Goal: Find specific page/section: Find specific page/section

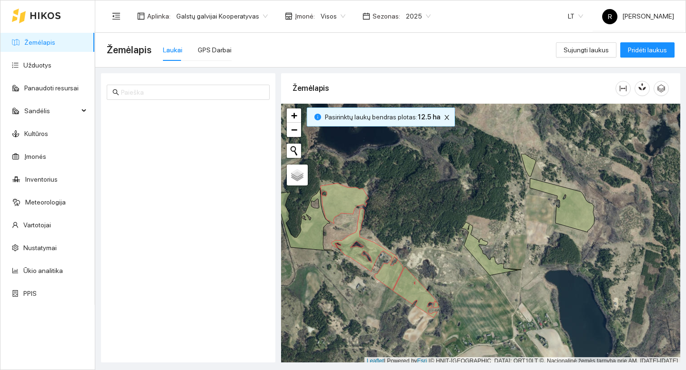
scroll to position [3, 0]
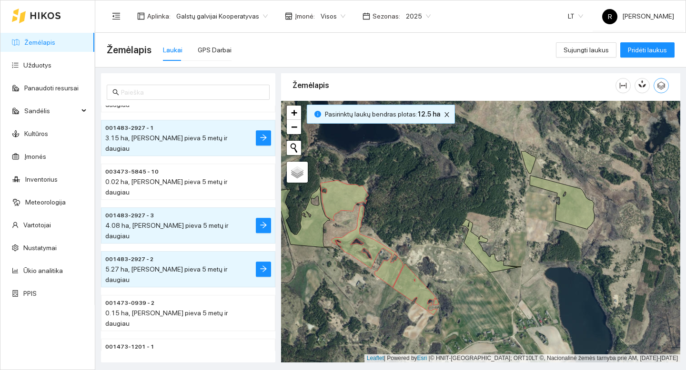
click at [660, 88] on icon "button" at bounding box center [661, 85] width 9 height 9
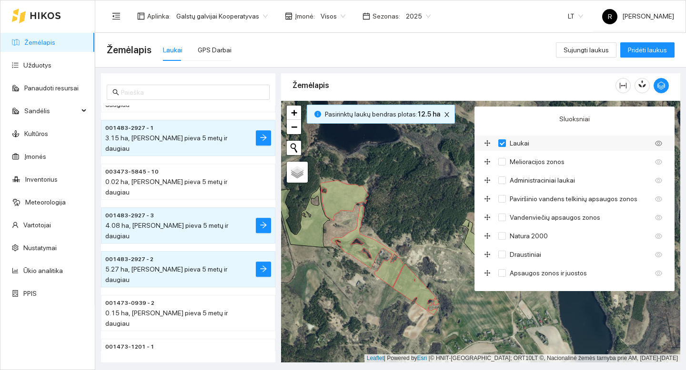
click at [659, 144] on icon "eye" at bounding box center [658, 143] width 7 height 5
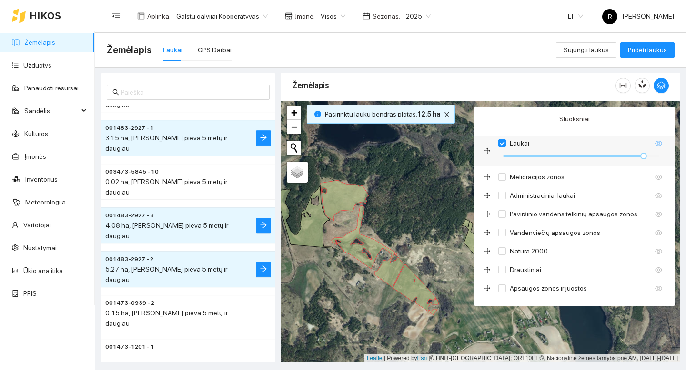
click at [659, 144] on icon "eye" at bounding box center [658, 143] width 7 height 5
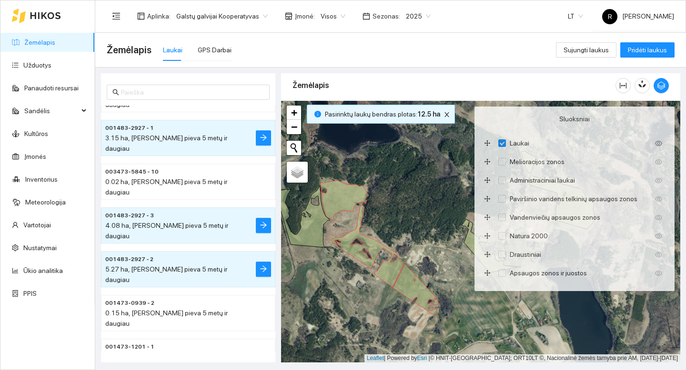
click at [408, 172] on div "+ − Nieko nerasta. Bandykite dar kartą. Žemėlapis Palydovas Leaflet | Powered b…" at bounding box center [480, 232] width 399 height 262
click at [663, 82] on icon "button" at bounding box center [661, 85] width 9 height 9
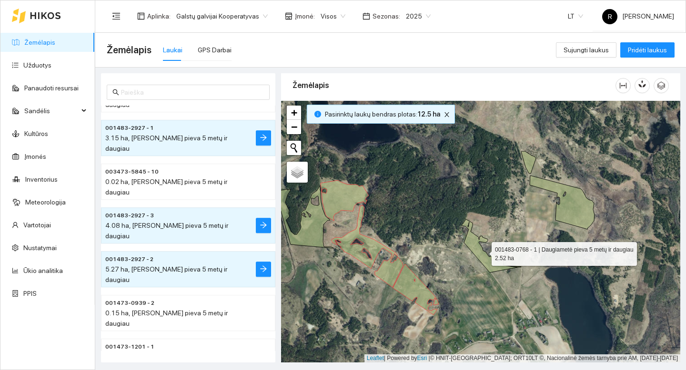
click at [482, 252] on icon at bounding box center [489, 246] width 56 height 53
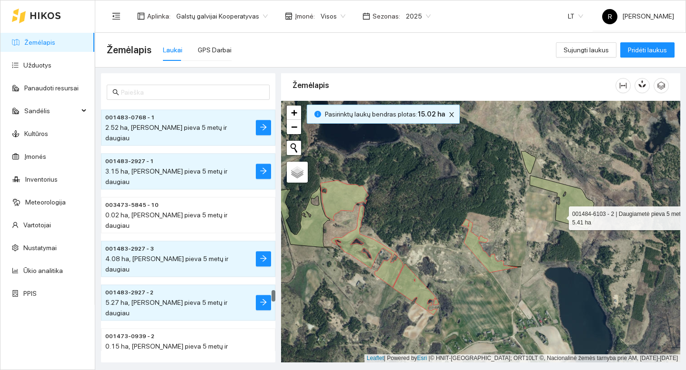
click at [560, 216] on icon at bounding box center [562, 203] width 65 height 54
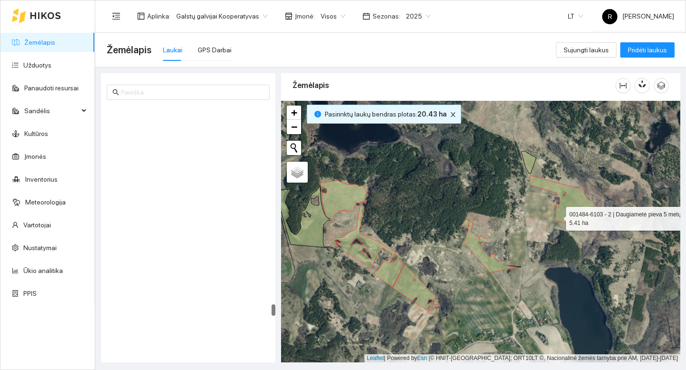
scroll to position [4223, 0]
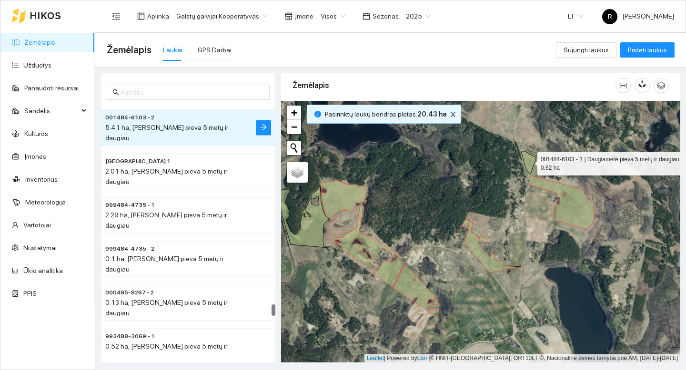
click at [529, 167] on icon at bounding box center [528, 162] width 15 height 22
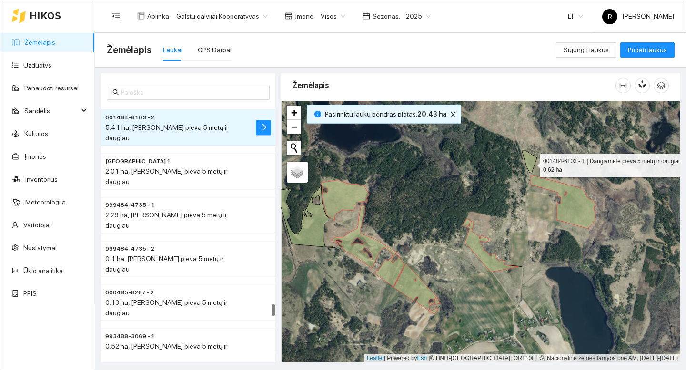
click at [531, 163] on icon at bounding box center [529, 162] width 15 height 22
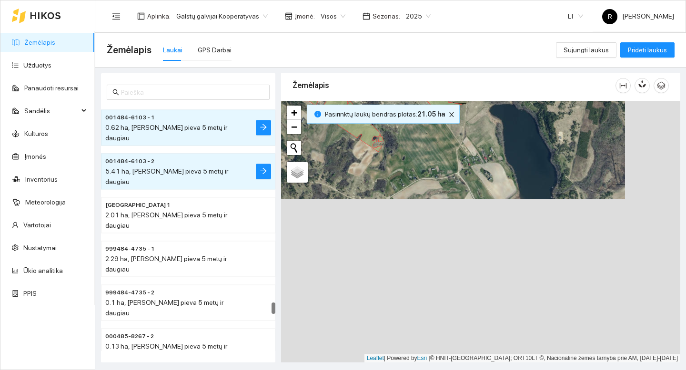
drag, startPoint x: 529, startPoint y: 279, endPoint x: 501, endPoint y: 157, distance: 124.4
click at [473, 116] on div "+ − Nieko nerasta. Bandykite dar kartą. Žemėlapis Palydovas Leaflet | Powered b…" at bounding box center [480, 232] width 399 height 262
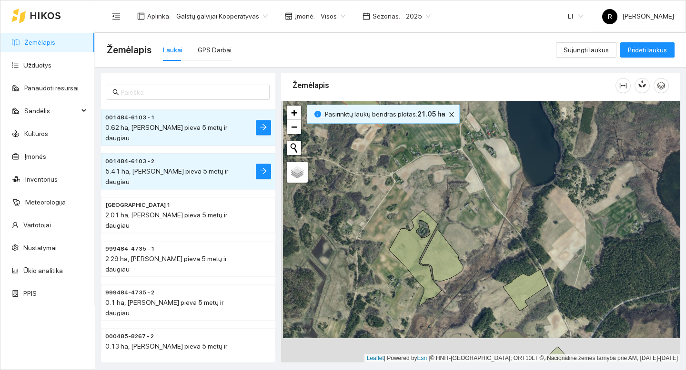
drag, startPoint x: 493, startPoint y: 232, endPoint x: 474, endPoint y: 230, distance: 18.7
click at [494, 211] on div "+ − Nieko nerasta. Bandykite dar kartą. Žemėlapis Palydovas Leaflet | Powered b…" at bounding box center [480, 232] width 399 height 262
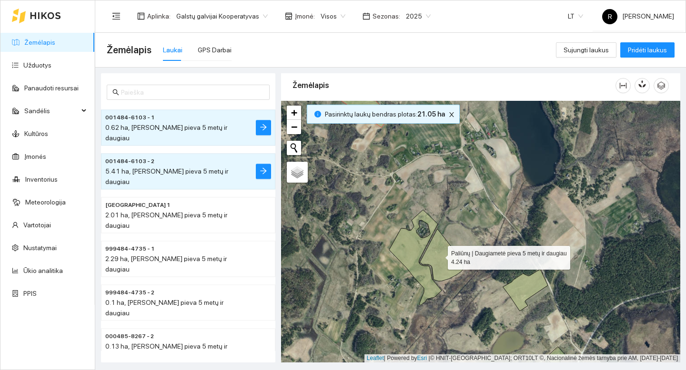
click at [439, 256] on icon at bounding box center [441, 255] width 43 height 52
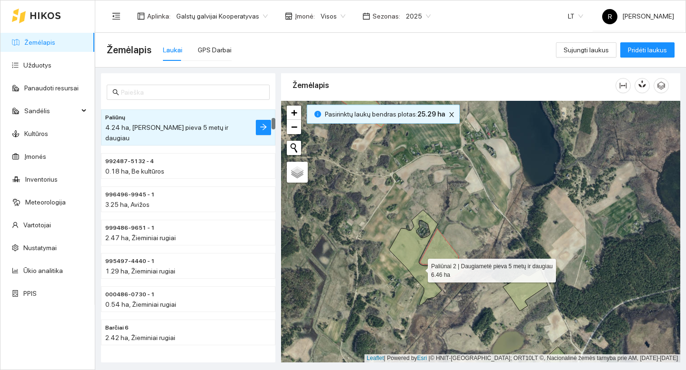
click at [420, 269] on icon at bounding box center [415, 258] width 52 height 96
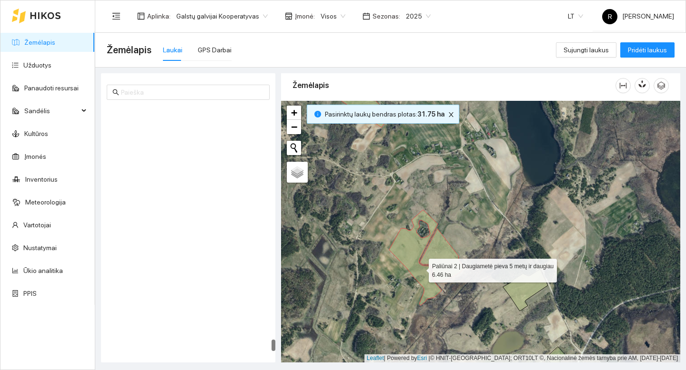
scroll to position [4977, 0]
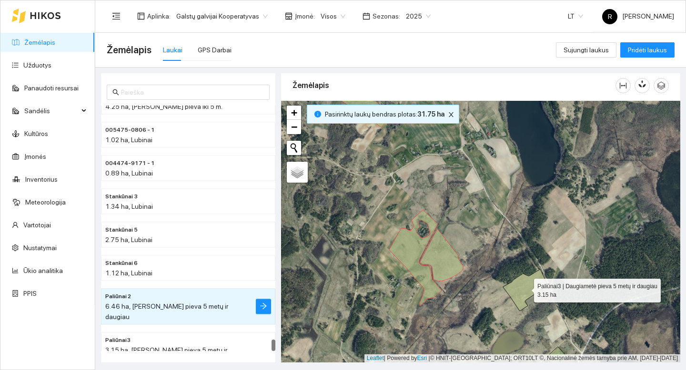
click at [522, 288] on icon at bounding box center [525, 291] width 45 height 42
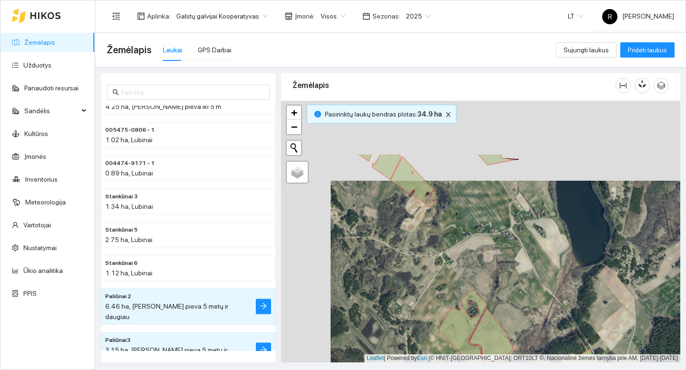
drag, startPoint x: 493, startPoint y: 216, endPoint x: 531, endPoint y: 282, distance: 76.6
click at [531, 282] on div "+ − Nieko nerasta. Bandykite dar kartą. Žemėlapis Palydovas Leaflet | Powered b…" at bounding box center [480, 232] width 399 height 262
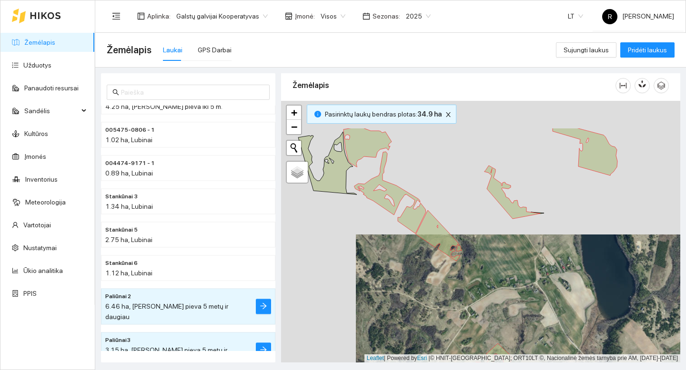
drag, startPoint x: 499, startPoint y: 236, endPoint x: 524, endPoint y: 289, distance: 58.6
click at [524, 290] on div "+ − Nieko nerasta. Bandykite dar kartą. Žemėlapis Palydovas Leaflet | Powered b…" at bounding box center [480, 232] width 399 height 262
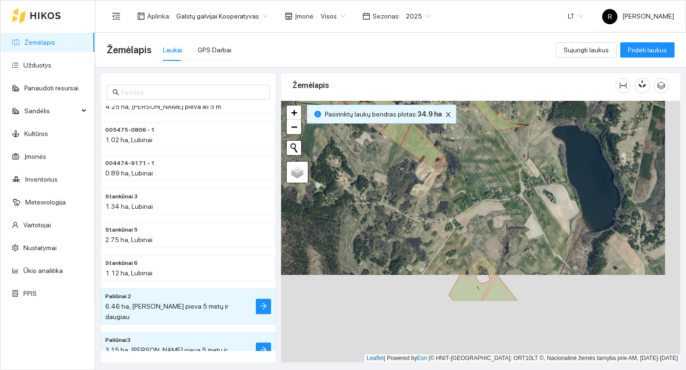
drag, startPoint x: 505, startPoint y: 186, endPoint x: 504, endPoint y: 160, distance: 26.2
click at [504, 160] on div "+ − Nieko nerasta. Bandykite dar kartą. Žemėlapis Palydovas Leaflet | Powered b…" at bounding box center [480, 232] width 399 height 262
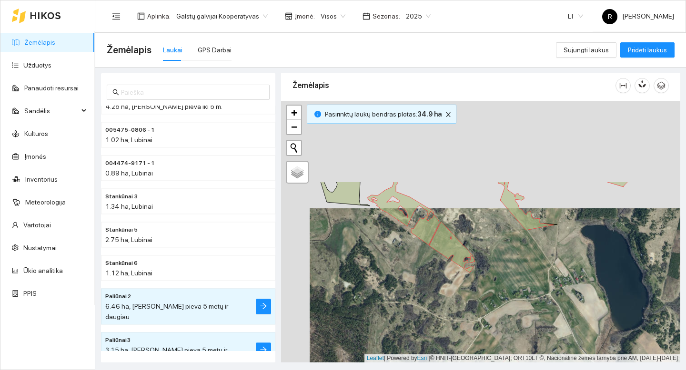
drag, startPoint x: 477, startPoint y: 152, endPoint x: 506, endPoint y: 260, distance: 111.3
click at [506, 260] on div "+ − Nieko nerasta. Bandykite dar kartą. Žemėlapis Palydovas Leaflet | Powered b…" at bounding box center [480, 232] width 399 height 262
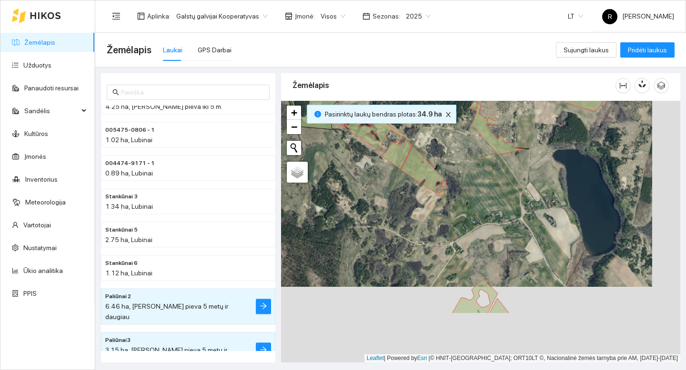
drag, startPoint x: 520, startPoint y: 250, endPoint x: 493, endPoint y: 177, distance: 78.2
click at [494, 175] on div "+ − Nieko nerasta. Bandykite dar kartą. Žemėlapis Palydovas Leaflet | Powered b…" at bounding box center [480, 232] width 399 height 262
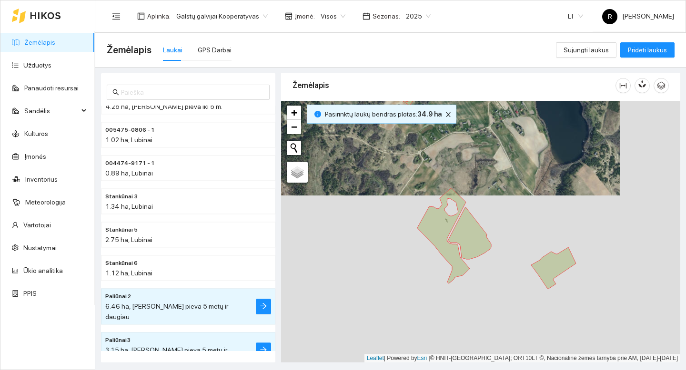
drag, startPoint x: 490, startPoint y: 210, endPoint x: 481, endPoint y: 185, distance: 26.1
click at [480, 185] on div "+ − Nieko nerasta. Bandykite dar kartą. Žemėlapis Palydovas Leaflet | Powered b…" at bounding box center [480, 232] width 399 height 262
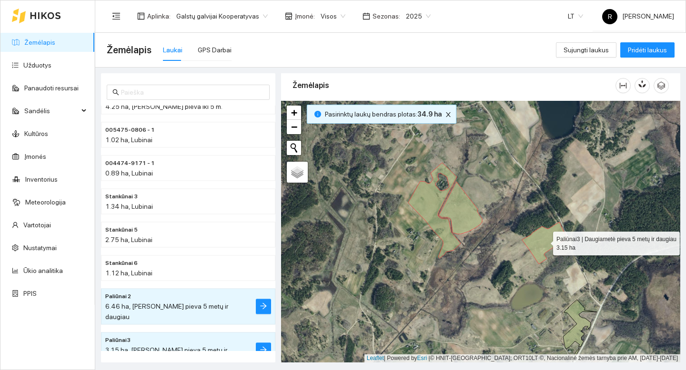
click at [542, 238] on icon at bounding box center [544, 243] width 45 height 42
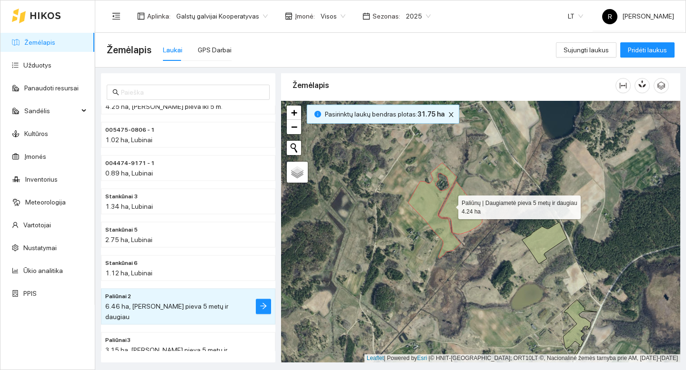
click at [450, 204] on icon at bounding box center [460, 208] width 43 height 52
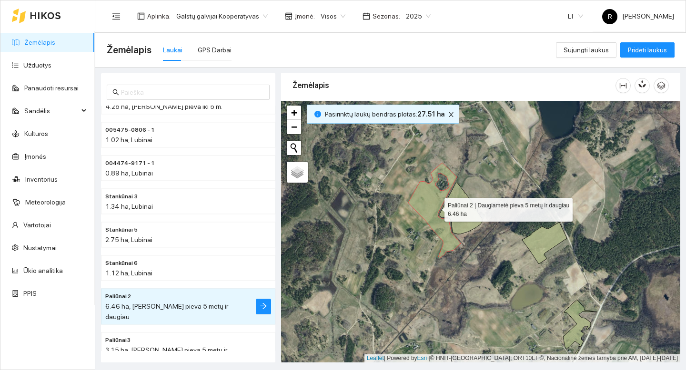
click at [435, 208] on icon at bounding box center [434, 211] width 52 height 96
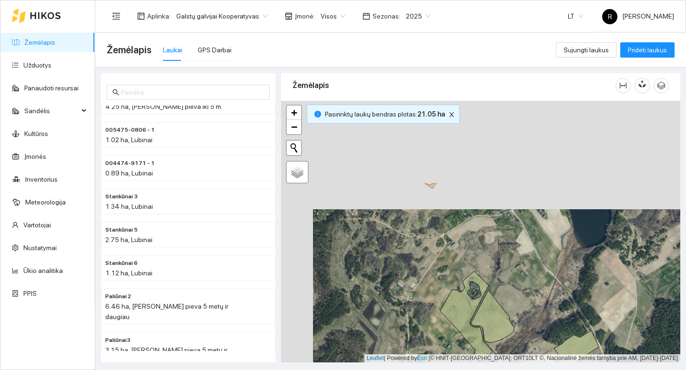
drag, startPoint x: 462, startPoint y: 142, endPoint x: 496, endPoint y: 266, distance: 128.8
click at [496, 266] on div "+ − Nieko nerasta. Bandykite dar kartą. Žemėlapis Palydovas Leaflet | Powered b…" at bounding box center [480, 232] width 399 height 262
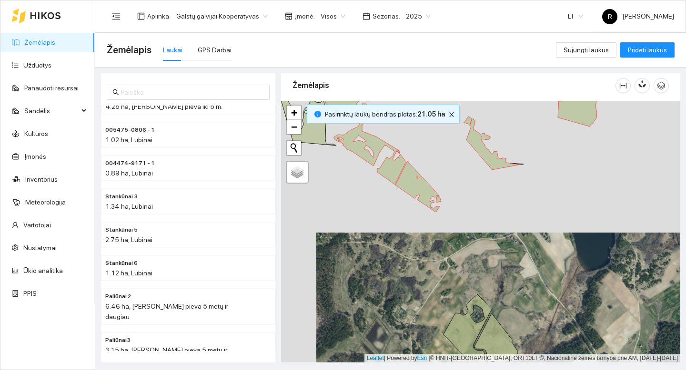
drag, startPoint x: 492, startPoint y: 203, endPoint x: 515, endPoint y: 289, distance: 88.7
click at [515, 289] on div "+ − Nieko nerasta. Bandykite dar kartą. Žemėlapis Palydovas Leaflet | Powered b…" at bounding box center [480, 232] width 399 height 262
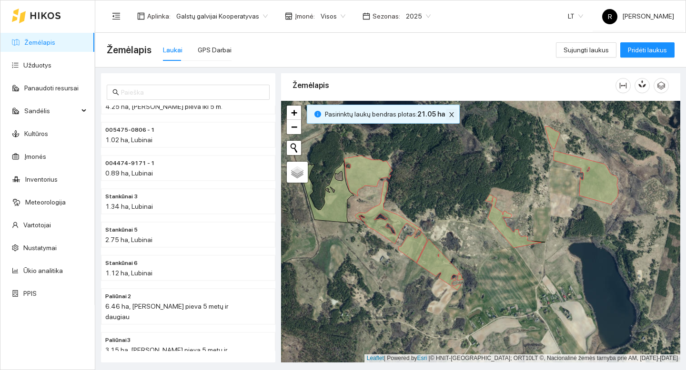
click at [450, 115] on icon "close" at bounding box center [451, 114] width 7 height 7
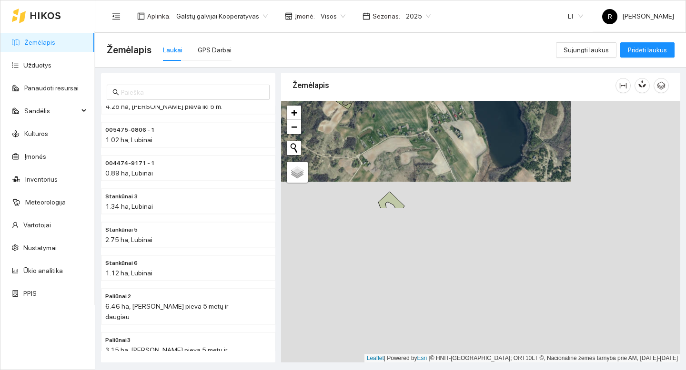
drag, startPoint x: 478, startPoint y: 171, endPoint x: 415, endPoint y: 74, distance: 115.4
click at [374, 0] on section "Aplinka : Galstų galvijai Kooperatyvas Įmonė : Visos Sezonas : 2025 LT R [PERSO…" at bounding box center [390, 185] width 590 height 370
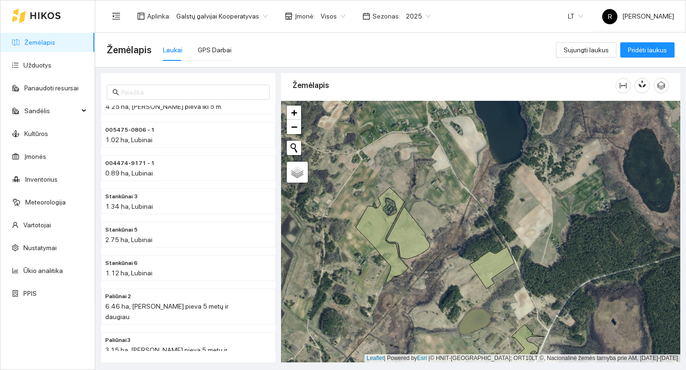
click at [497, 275] on div "+ − Nieko nerasta. Bandykite dar kartą. Žemėlapis Palydovas Leaflet | Powered b…" at bounding box center [480, 232] width 399 height 262
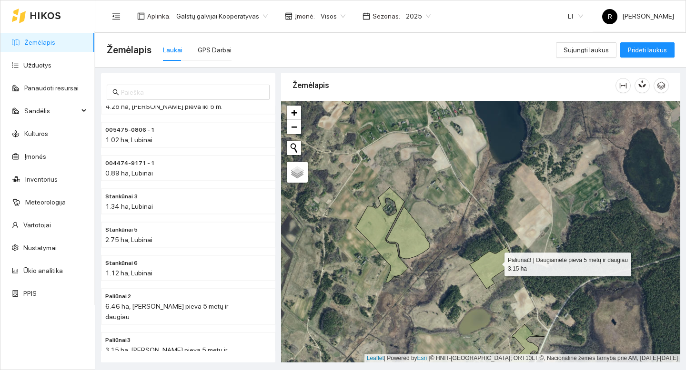
click at [495, 262] on icon at bounding box center [492, 268] width 45 height 42
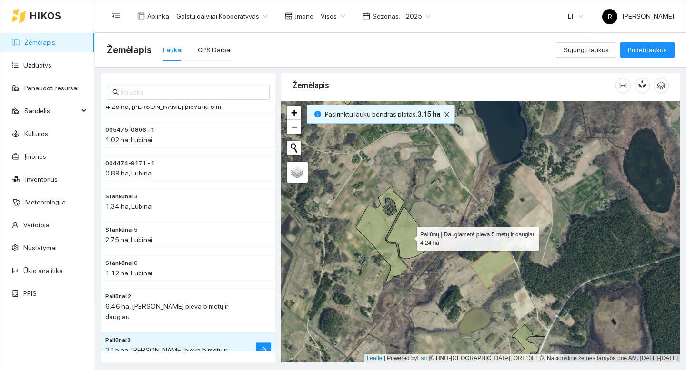
click at [409, 253] on icon at bounding box center [407, 233] width 43 height 52
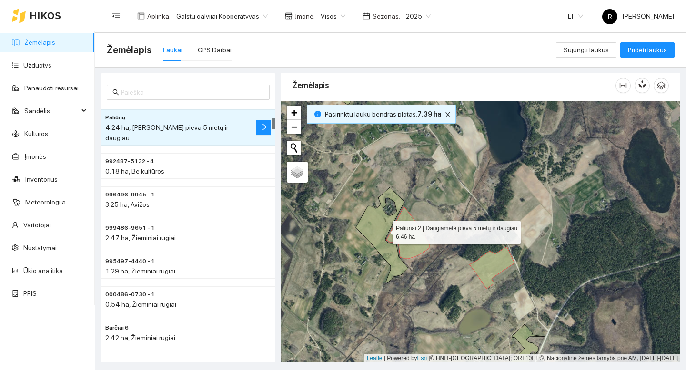
click at [377, 234] on icon at bounding box center [382, 236] width 52 height 96
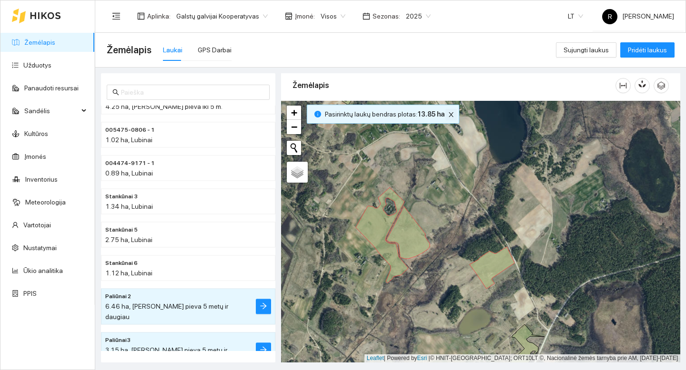
click at [449, 116] on icon "close" at bounding box center [451, 114] width 5 height 5
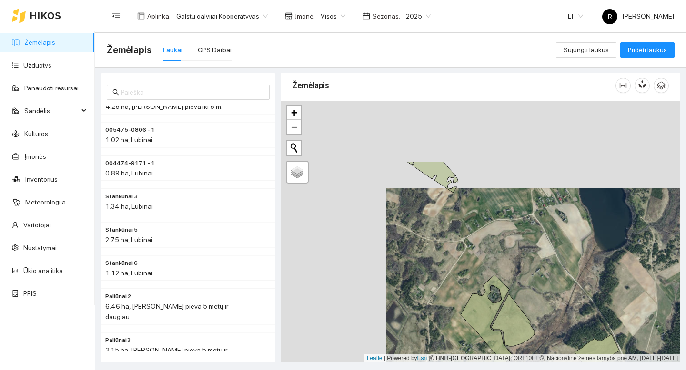
drag, startPoint x: 418, startPoint y: 165, endPoint x: 562, endPoint y: 269, distance: 177.4
click at [562, 269] on div "+ − Nieko nerasta. Bandykite dar kartą. Žemėlapis Palydovas Leaflet | Powered b…" at bounding box center [480, 232] width 399 height 262
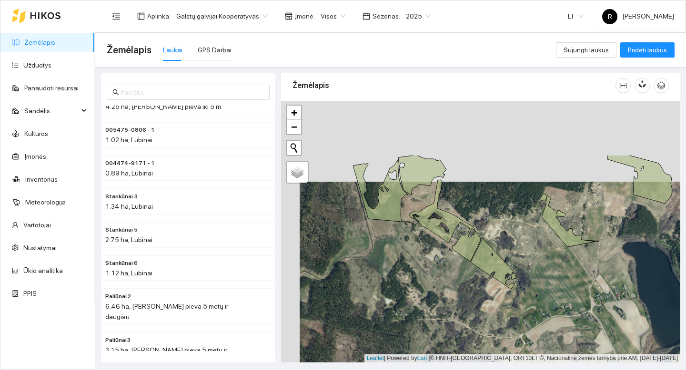
drag, startPoint x: 486, startPoint y: 226, endPoint x: 507, endPoint y: 298, distance: 74.3
click at [507, 299] on div "+ − Nieko nerasta. Bandykite dar kartą. Žemėlapis Palydovas Leaflet | Powered b…" at bounding box center [480, 232] width 399 height 262
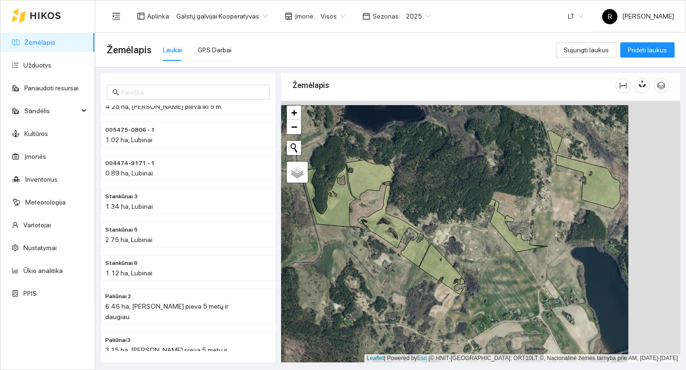
drag, startPoint x: 514, startPoint y: 244, endPoint x: 463, endPoint y: 249, distance: 51.2
click at [463, 249] on div "+ − Nieko nerasta. Bandykite dar kartą. Žemėlapis Palydovas Leaflet | Powered b…" at bounding box center [480, 232] width 399 height 262
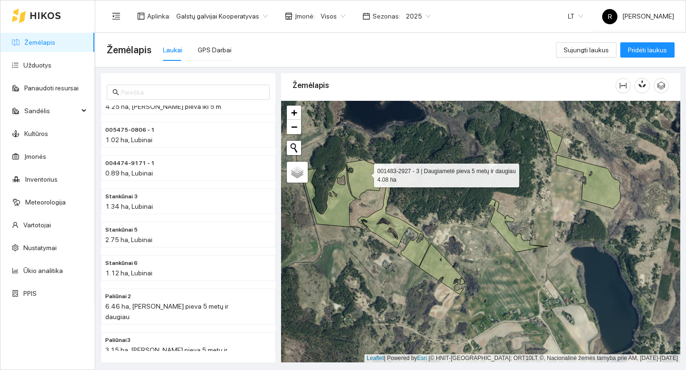
click at [365, 173] on icon at bounding box center [371, 180] width 48 height 40
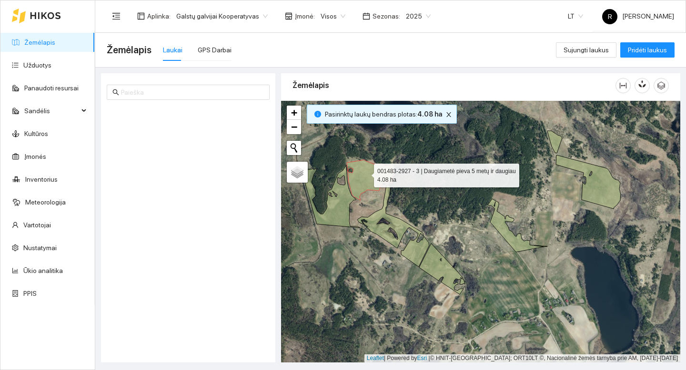
scroll to position [4024, 0]
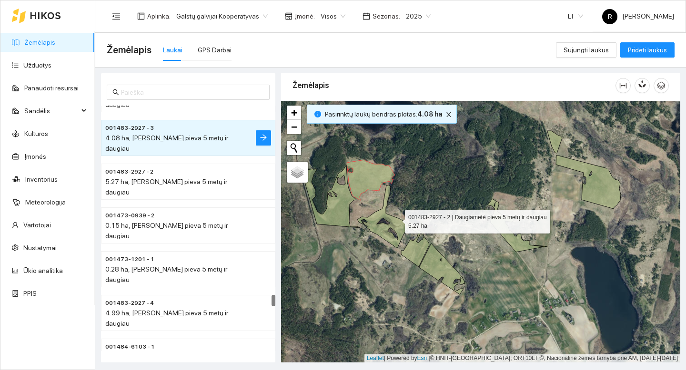
drag, startPoint x: 396, startPoint y: 220, endPoint x: 402, endPoint y: 224, distance: 7.8
click at [396, 220] on icon at bounding box center [393, 226] width 71 height 82
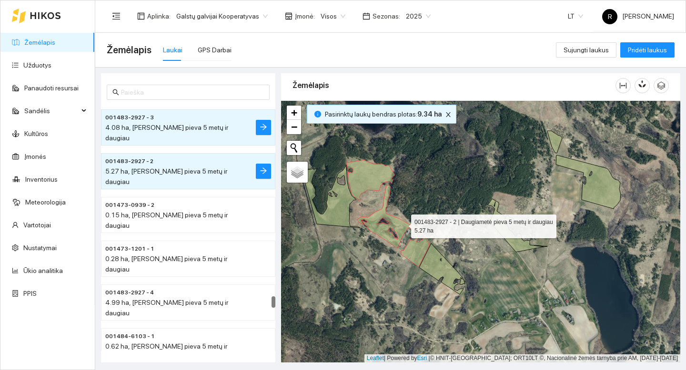
scroll to position [4057, 0]
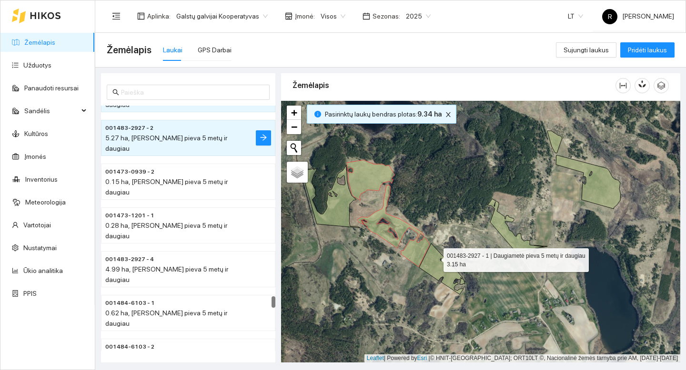
click at [435, 260] on icon at bounding box center [442, 269] width 46 height 51
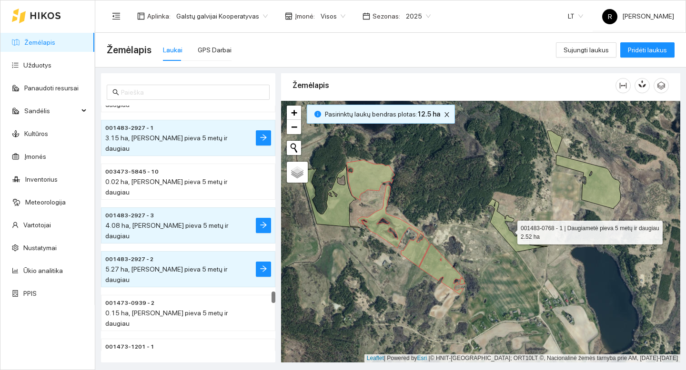
drag, startPoint x: 512, startPoint y: 240, endPoint x: 518, endPoint y: 238, distance: 5.8
click at [512, 240] on icon at bounding box center [516, 225] width 56 height 53
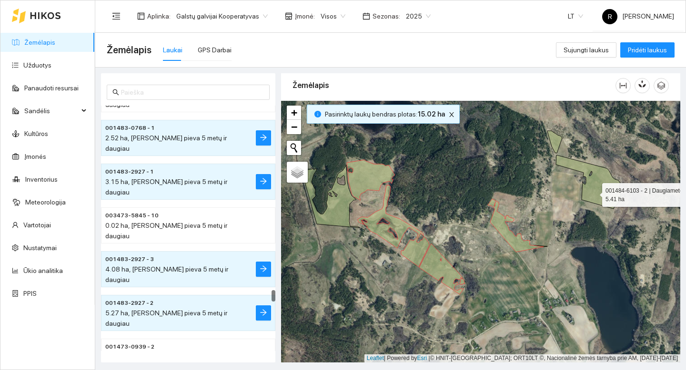
click at [593, 193] on icon at bounding box center [588, 182] width 65 height 54
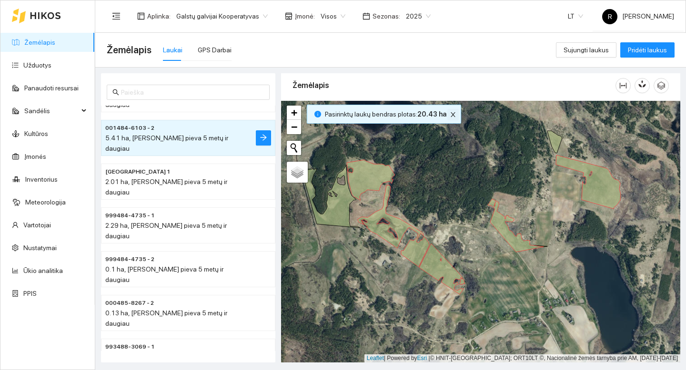
click at [450, 115] on icon "close" at bounding box center [453, 114] width 7 height 7
